Goal: Check status: Check status

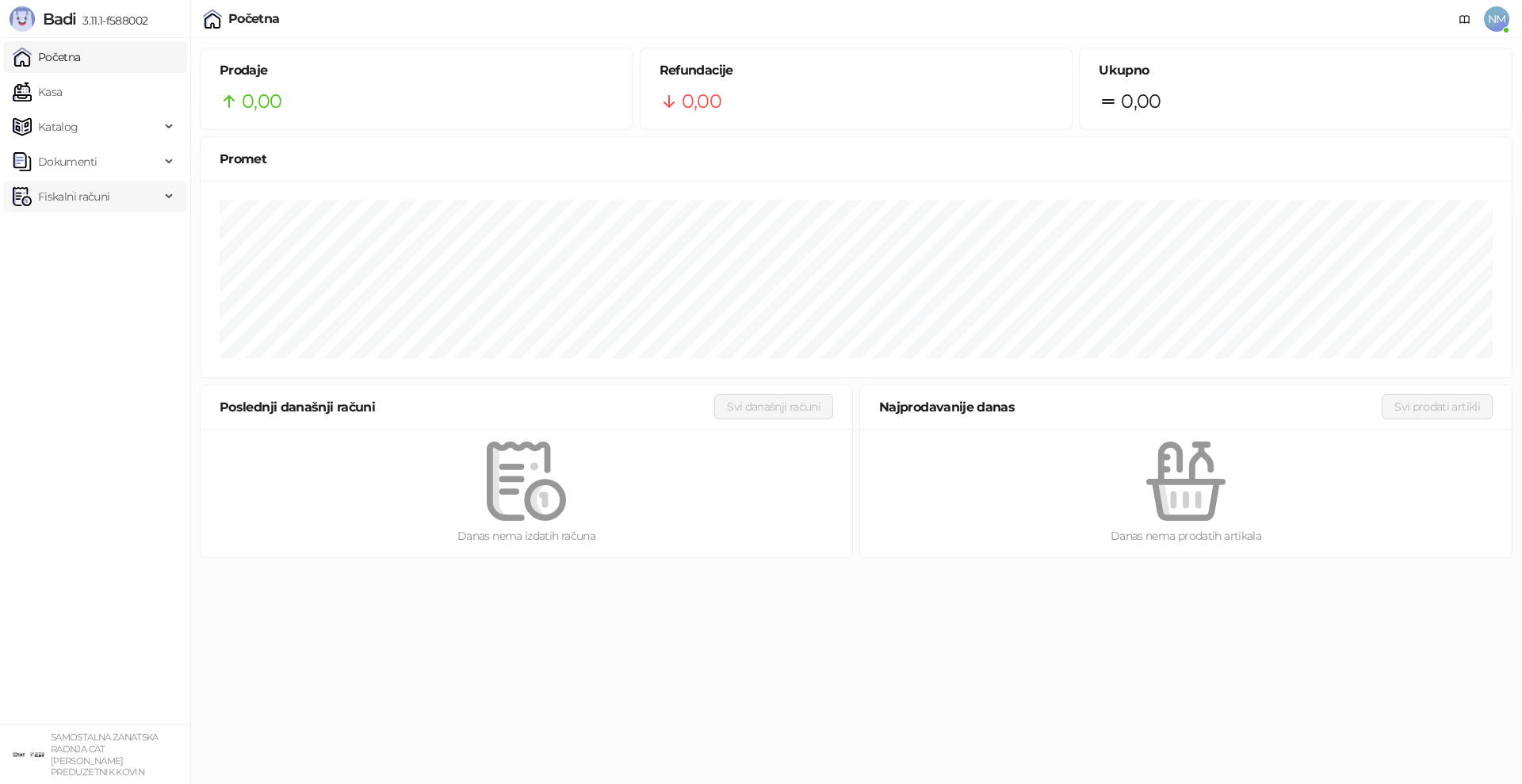
click at [61, 194] on span "Fiskalni računi" at bounding box center [74, 196] width 72 height 32
click at [76, 271] on link "Po danima" at bounding box center [59, 266] width 81 height 32
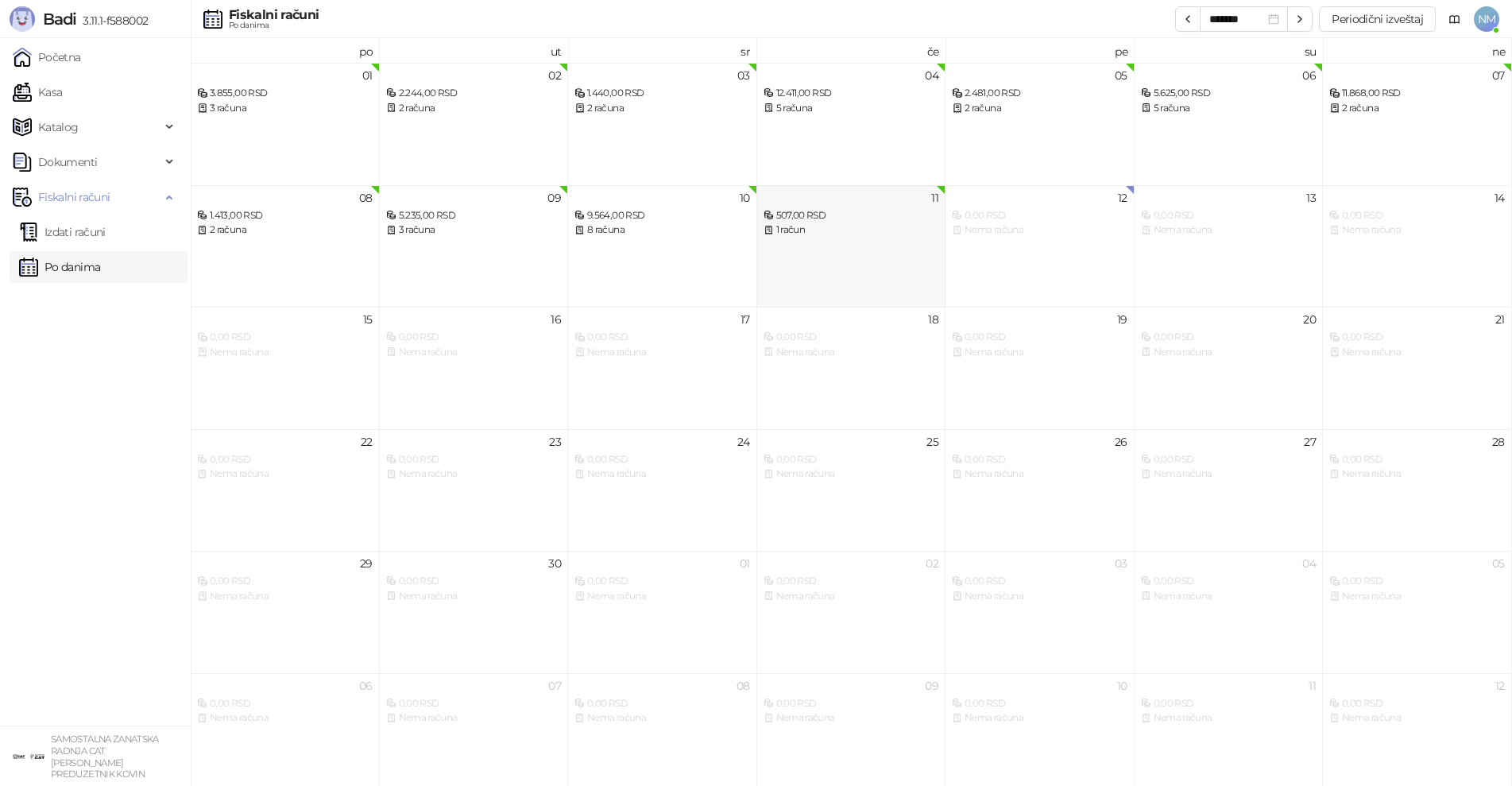
click at [879, 256] on div "11 507,00 RSD 1 račun" at bounding box center [852, 246] width 189 height 122
